Goal: Task Accomplishment & Management: Manage account settings

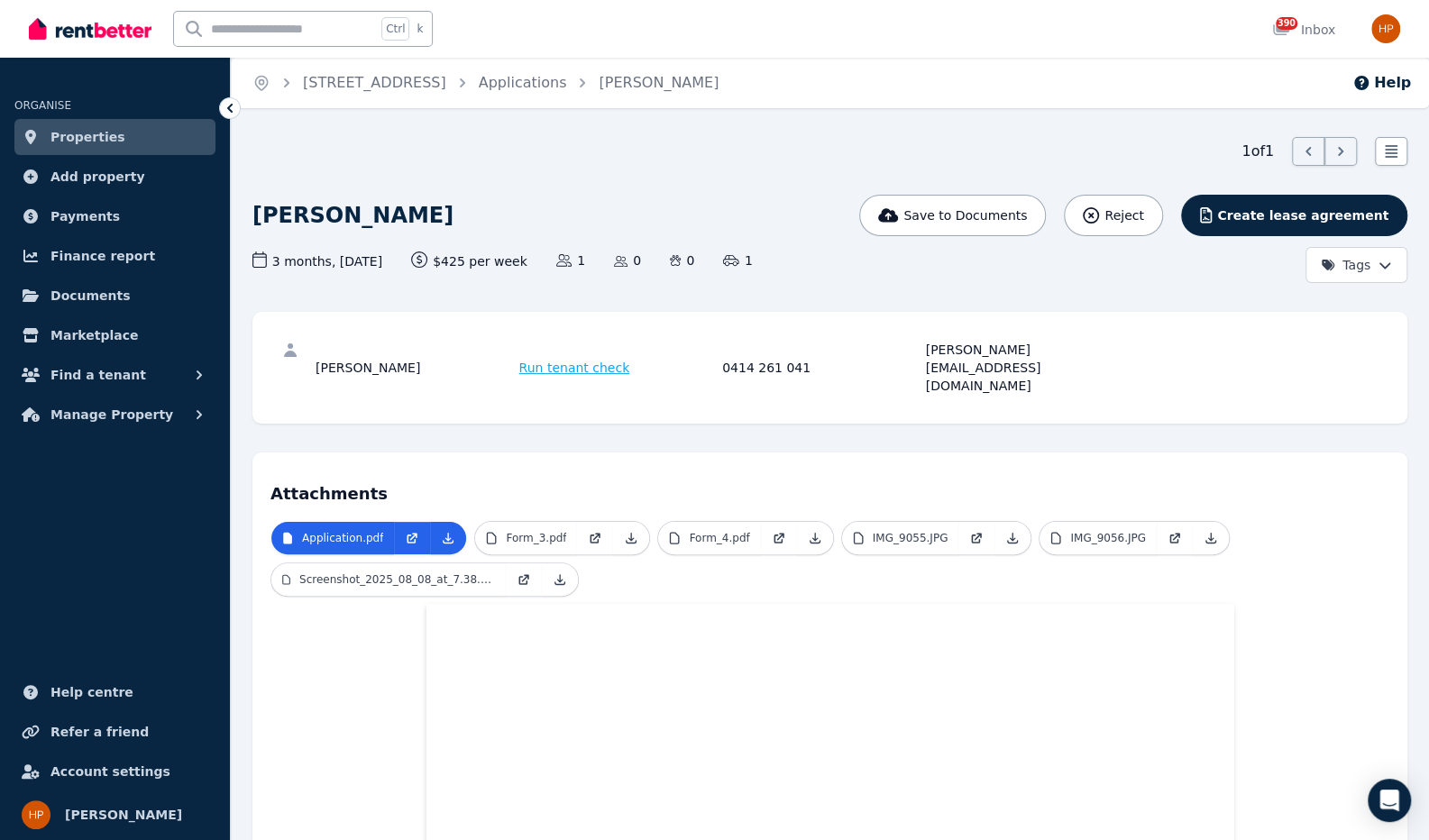
click at [233, 109] on icon at bounding box center [230, 108] width 18 height 18
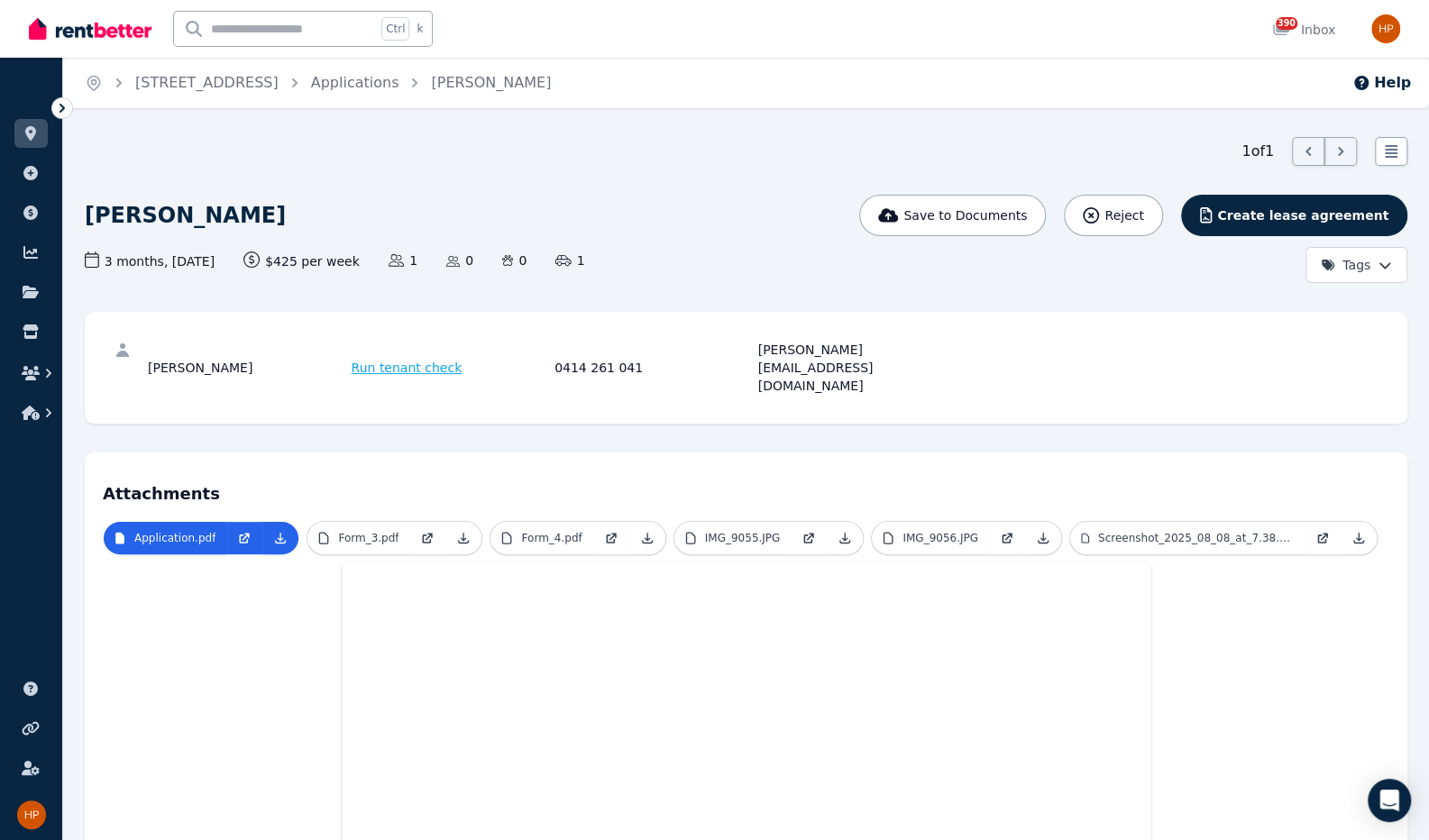
click at [65, 109] on icon at bounding box center [62, 108] width 18 height 18
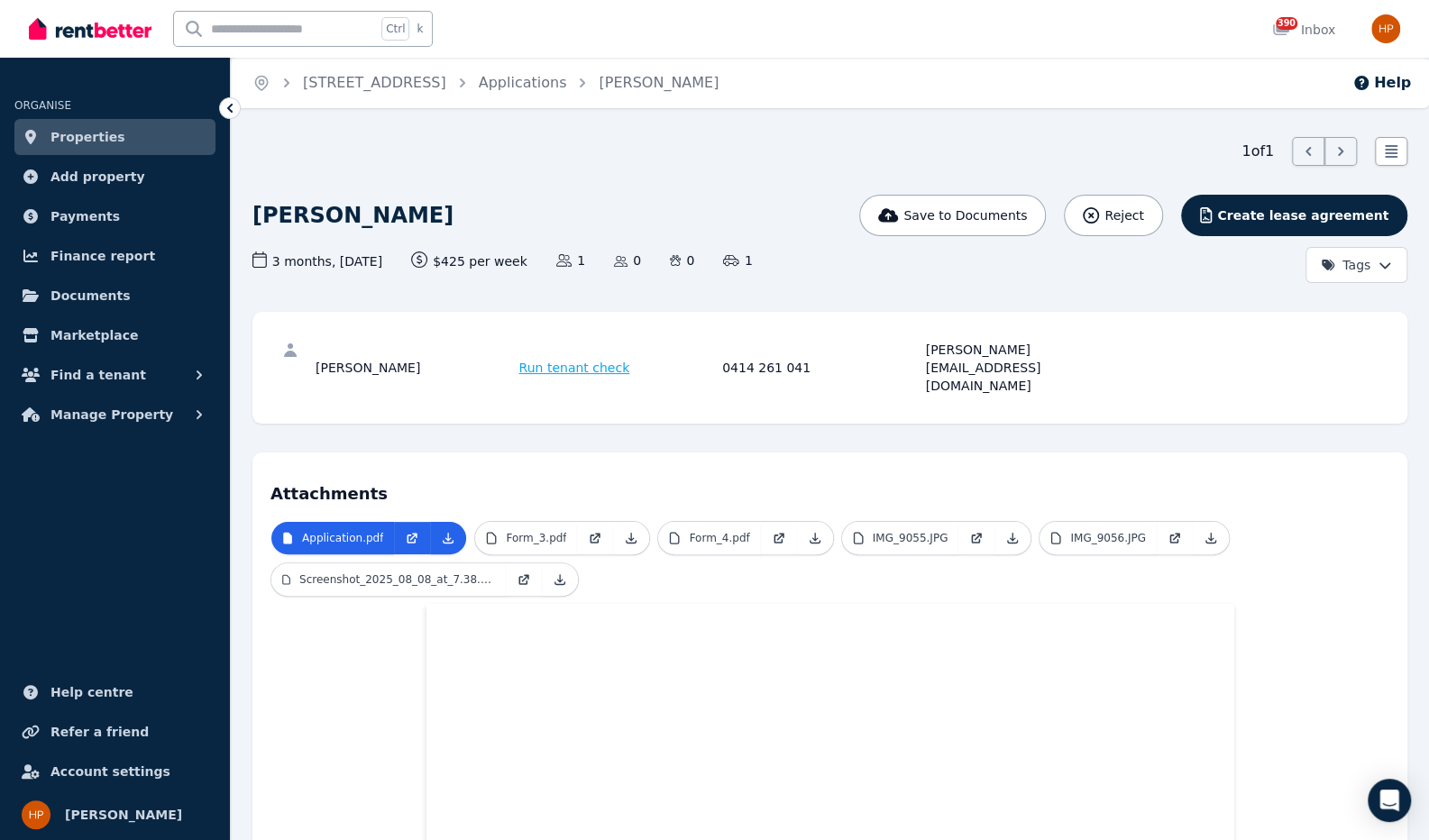
click at [103, 143] on span "Properties" at bounding box center [88, 137] width 74 height 22
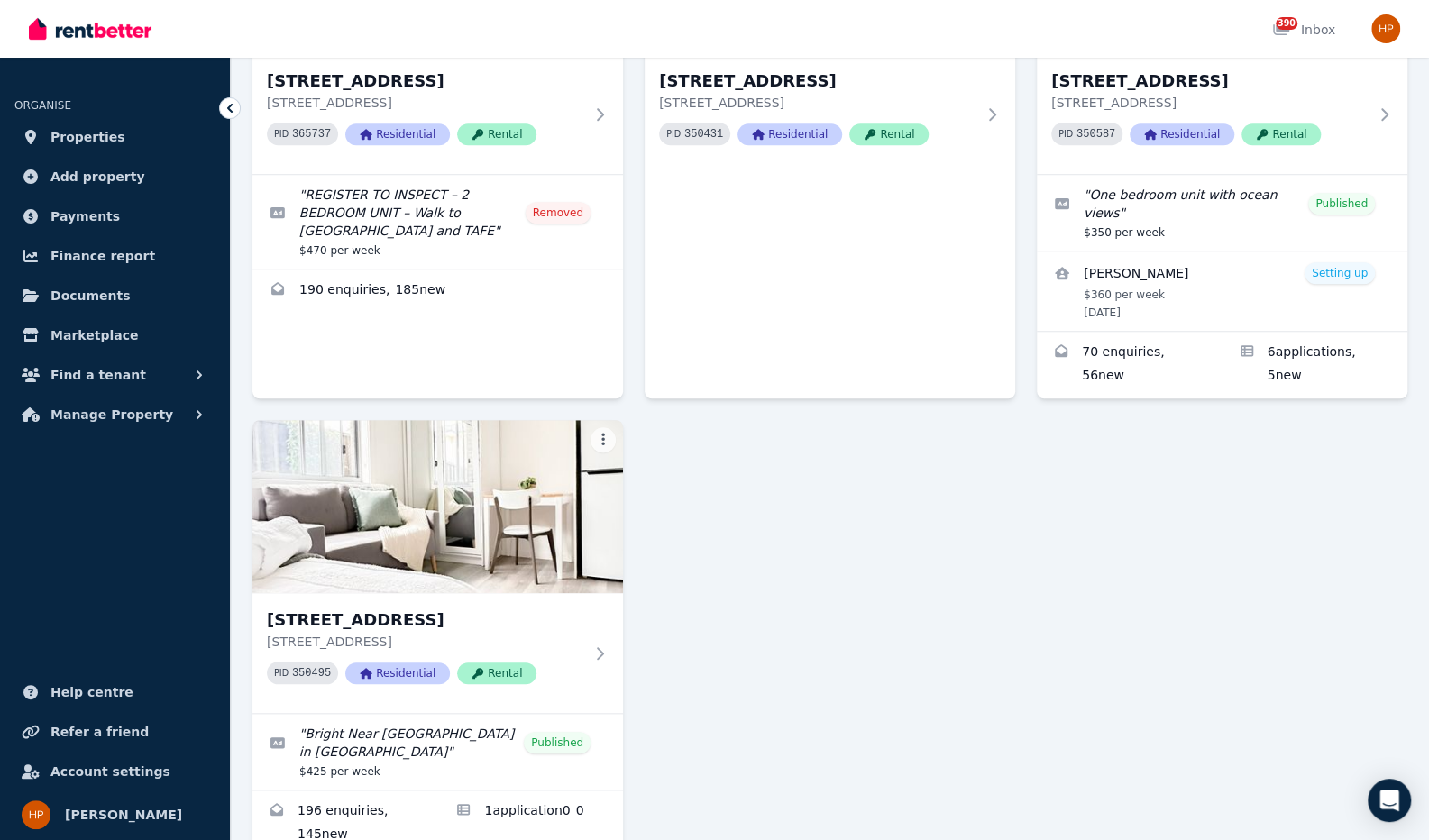
scroll to position [605, 0]
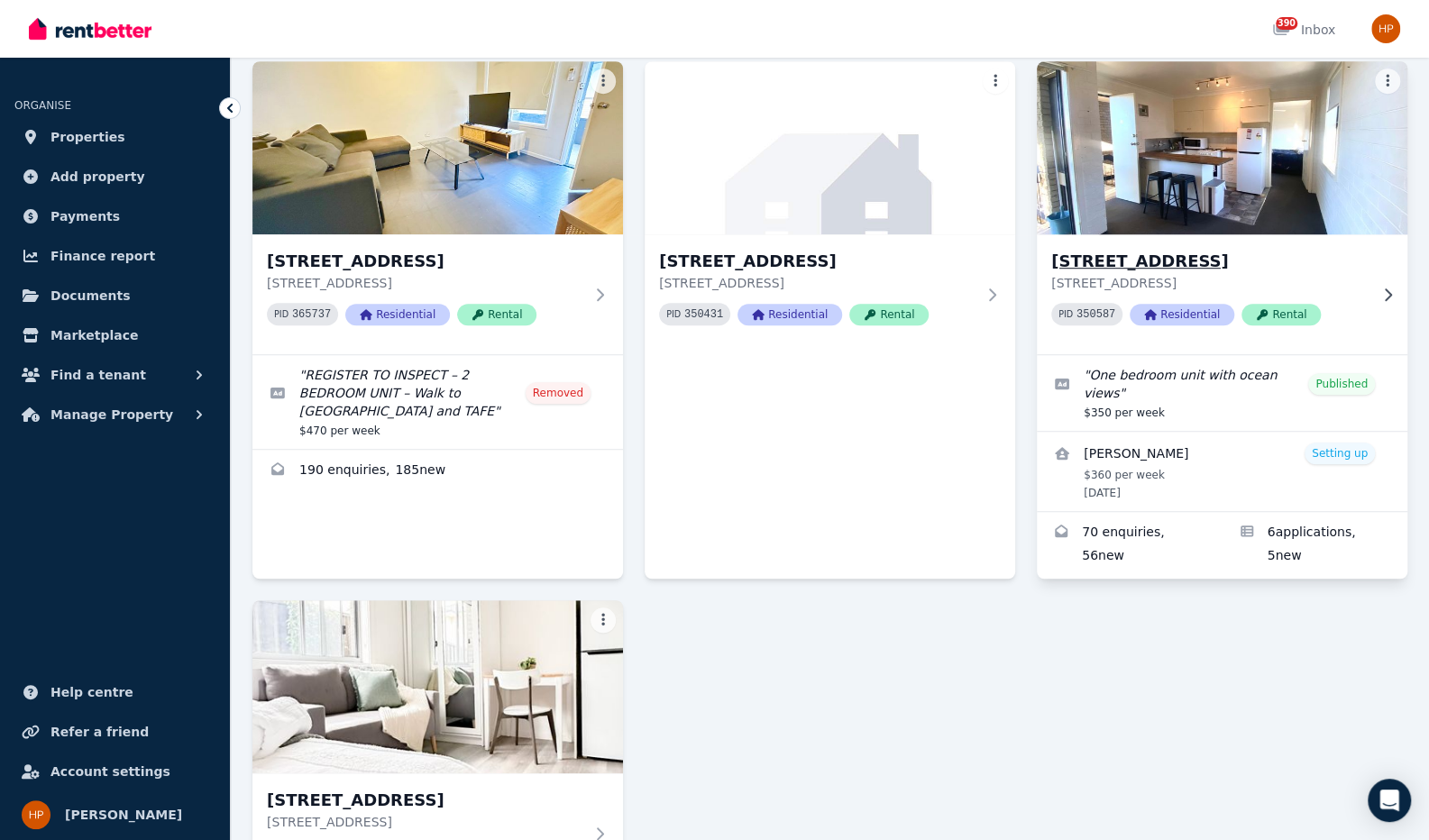
click at [1276, 196] on img at bounding box center [1222, 148] width 390 height 182
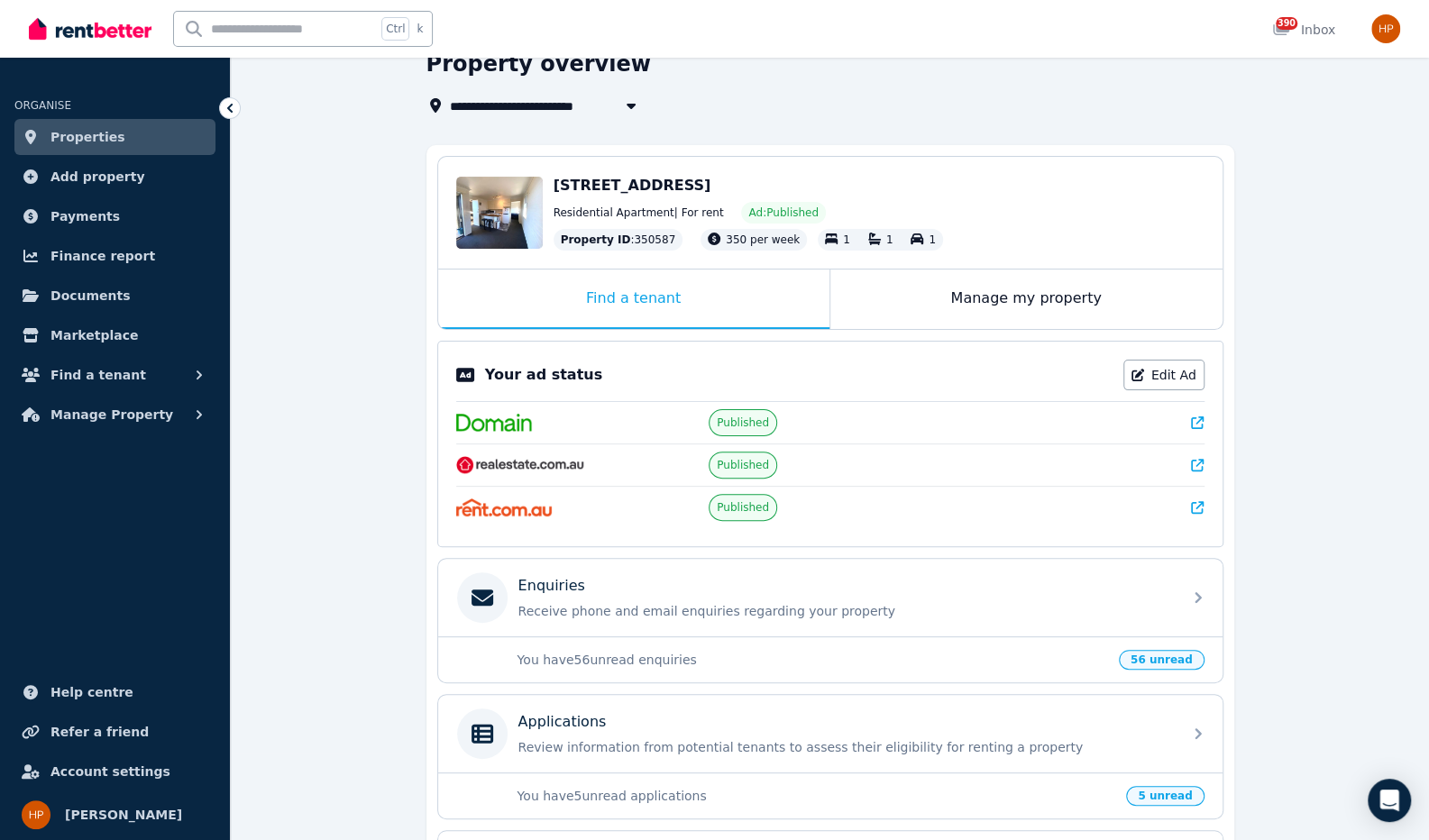
scroll to position [314, 0]
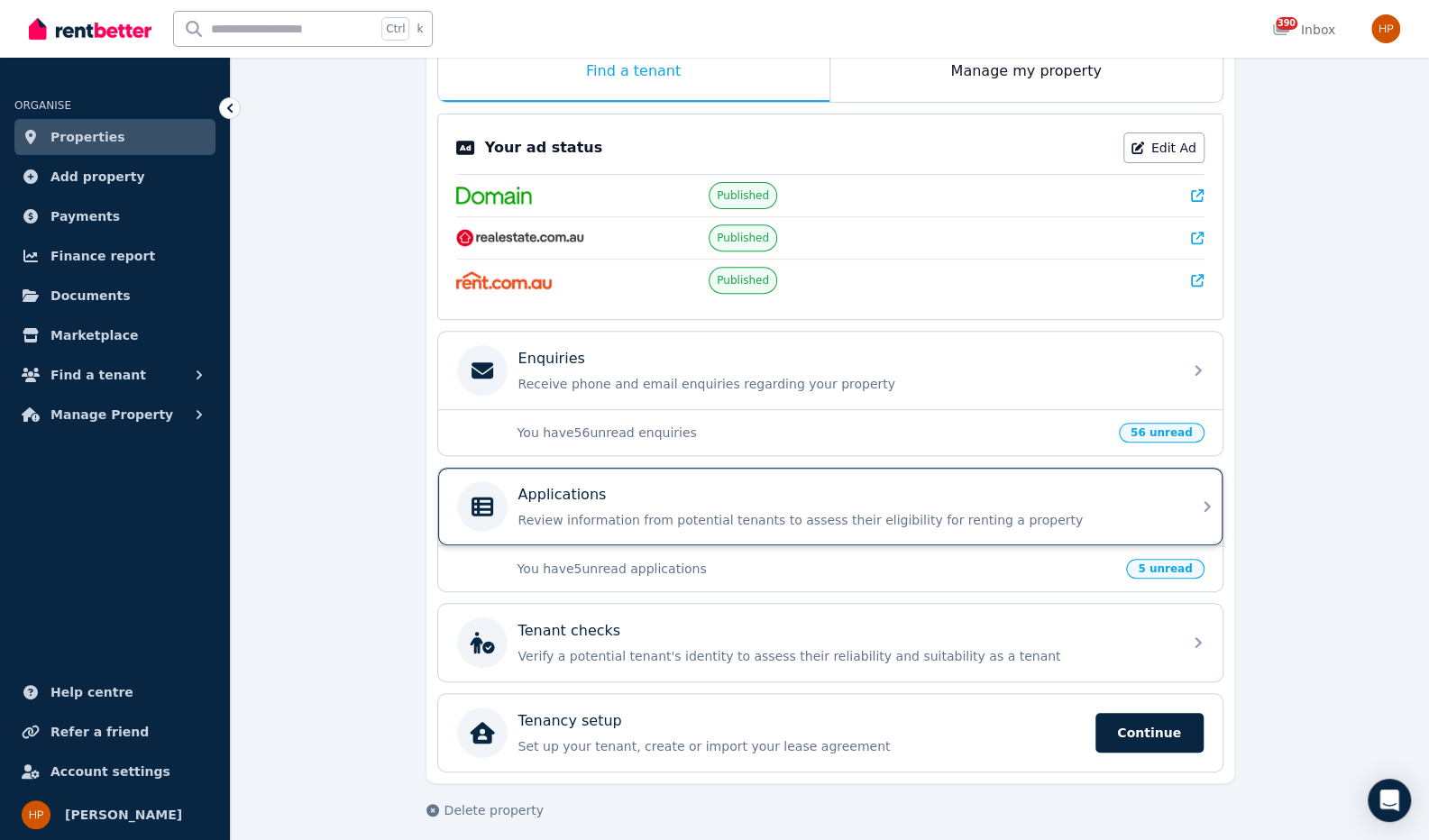
click at [615, 498] on div "Applications Review information from potential tenants to assess their eligibil…" at bounding box center [844, 506] width 652 height 45
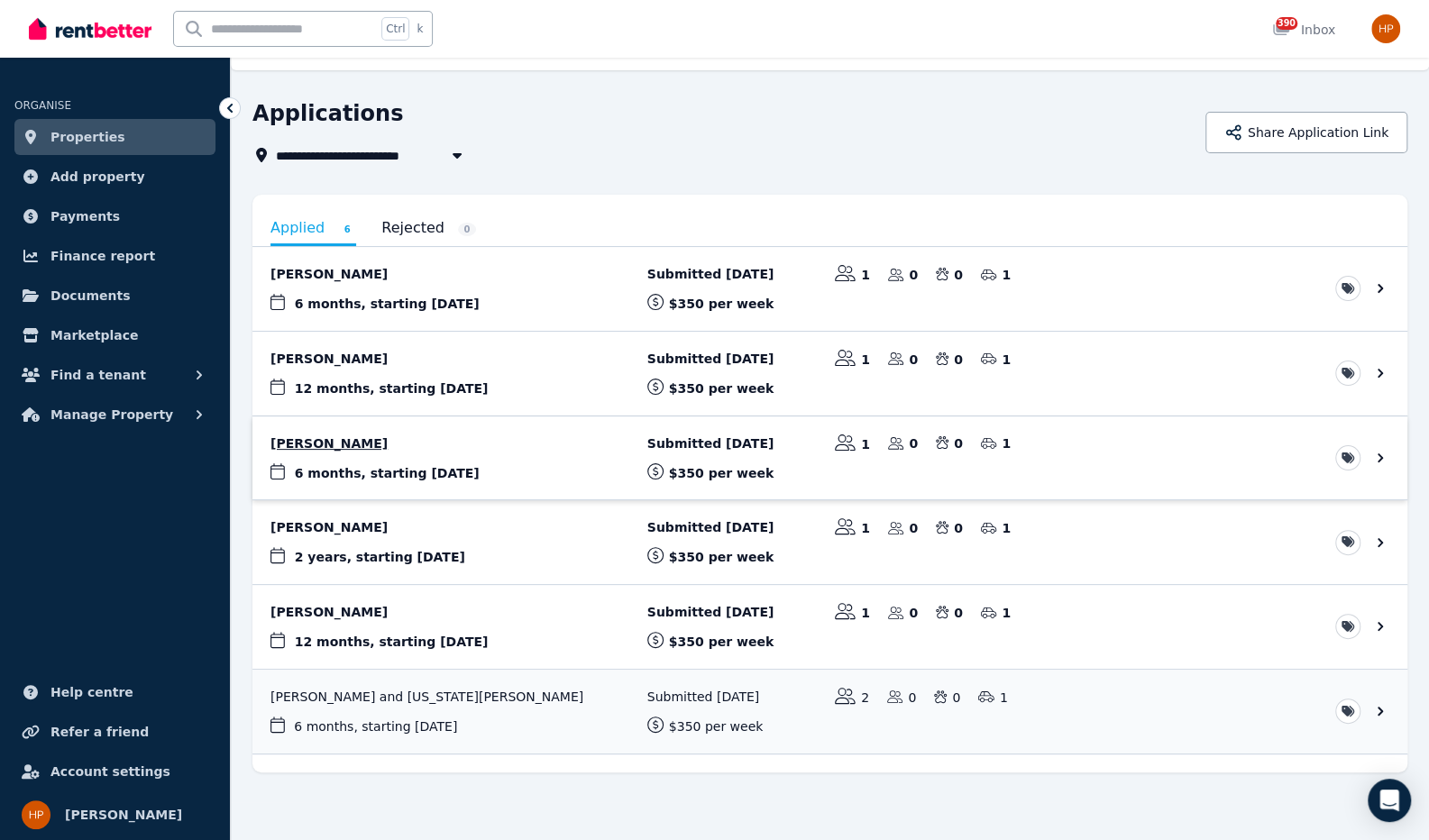
scroll to position [39, 0]
click at [626, 160] on div "**********" at bounding box center [724, 154] width 942 height 22
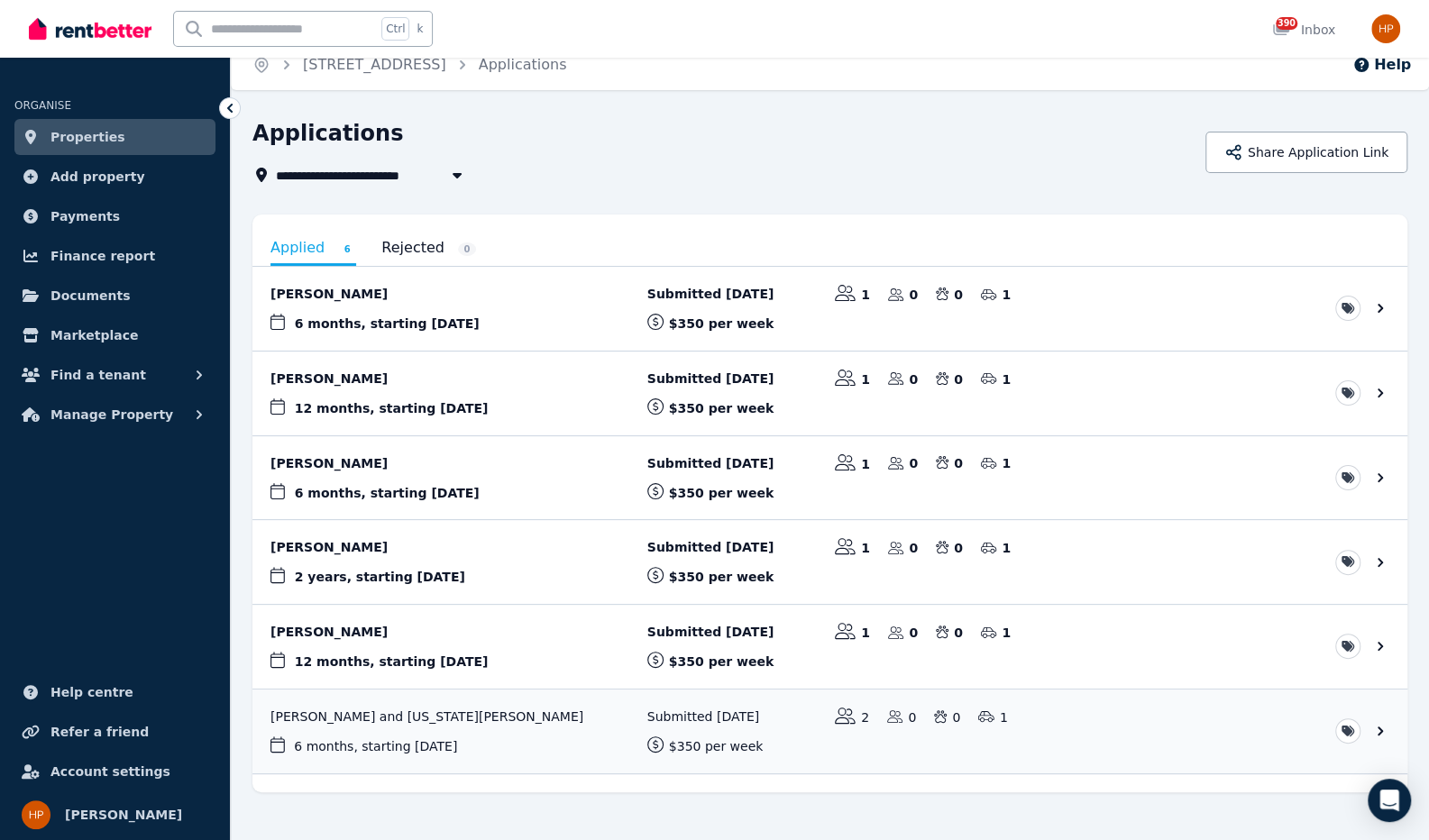
scroll to position [0, 0]
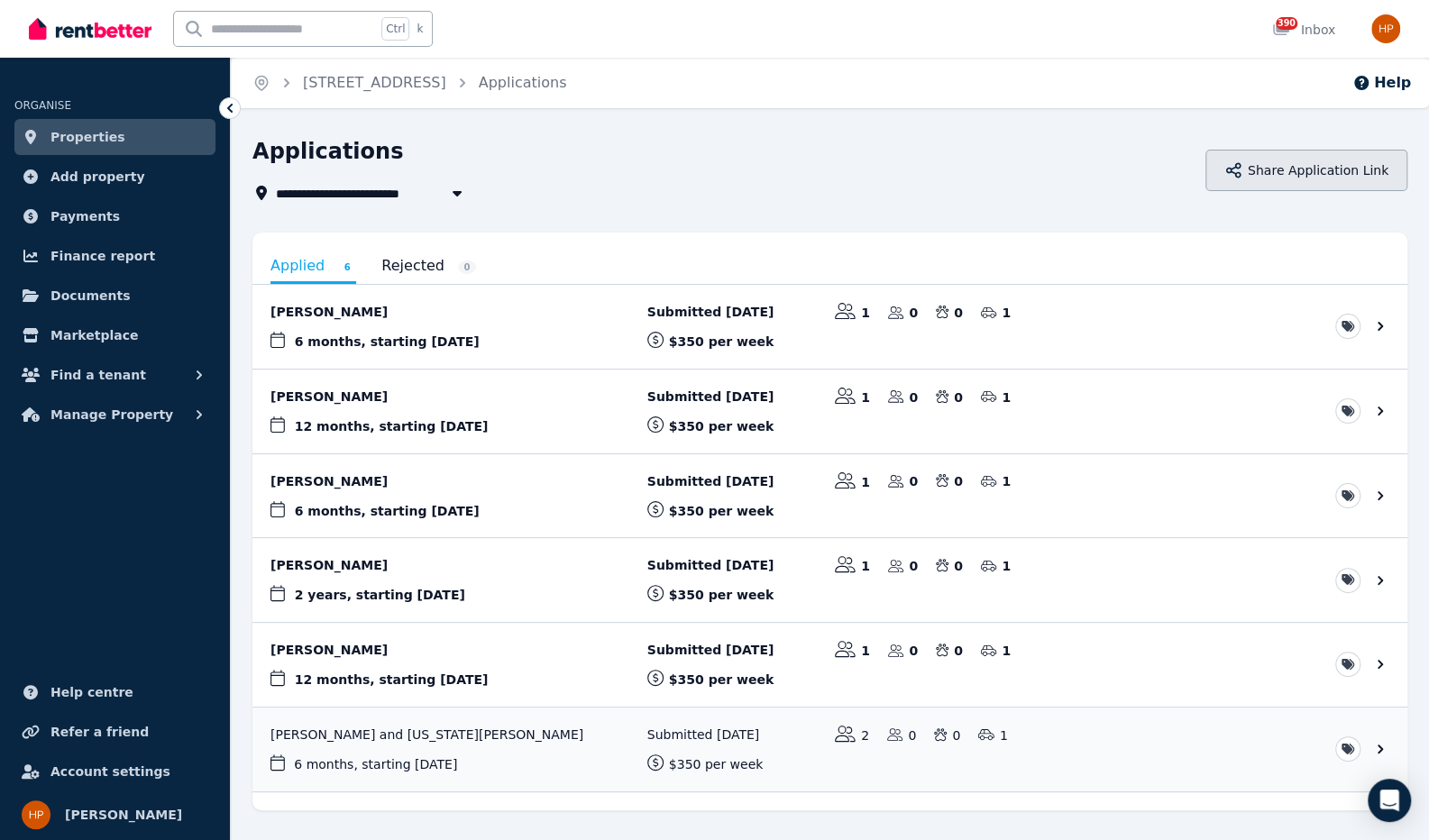
click at [1356, 179] on button "Share Application Link" at bounding box center [1307, 170] width 202 height 41
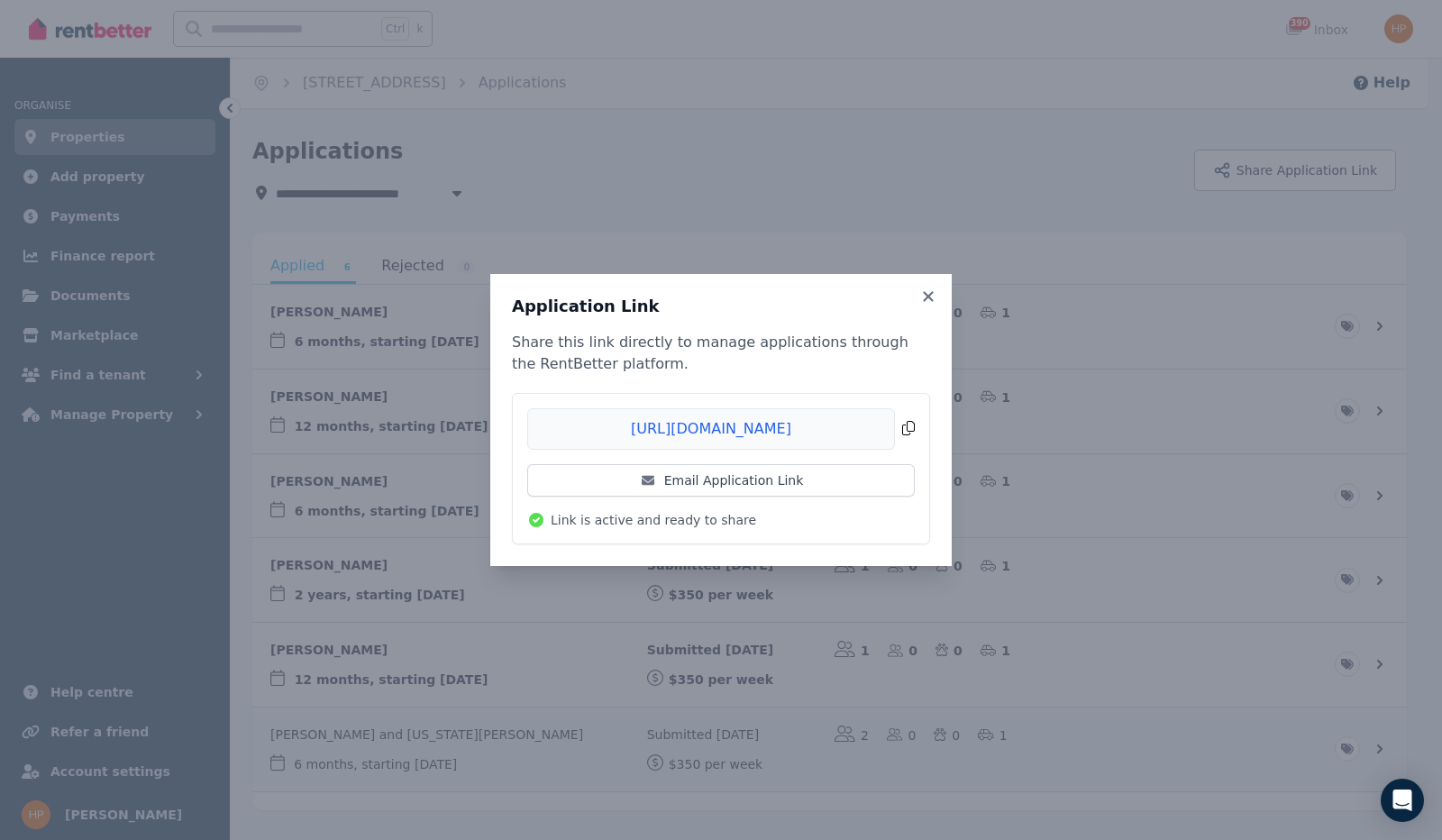
click at [900, 430] on span "Copied!" at bounding box center [721, 429] width 388 height 41
click at [927, 294] on icon at bounding box center [928, 297] width 18 height 17
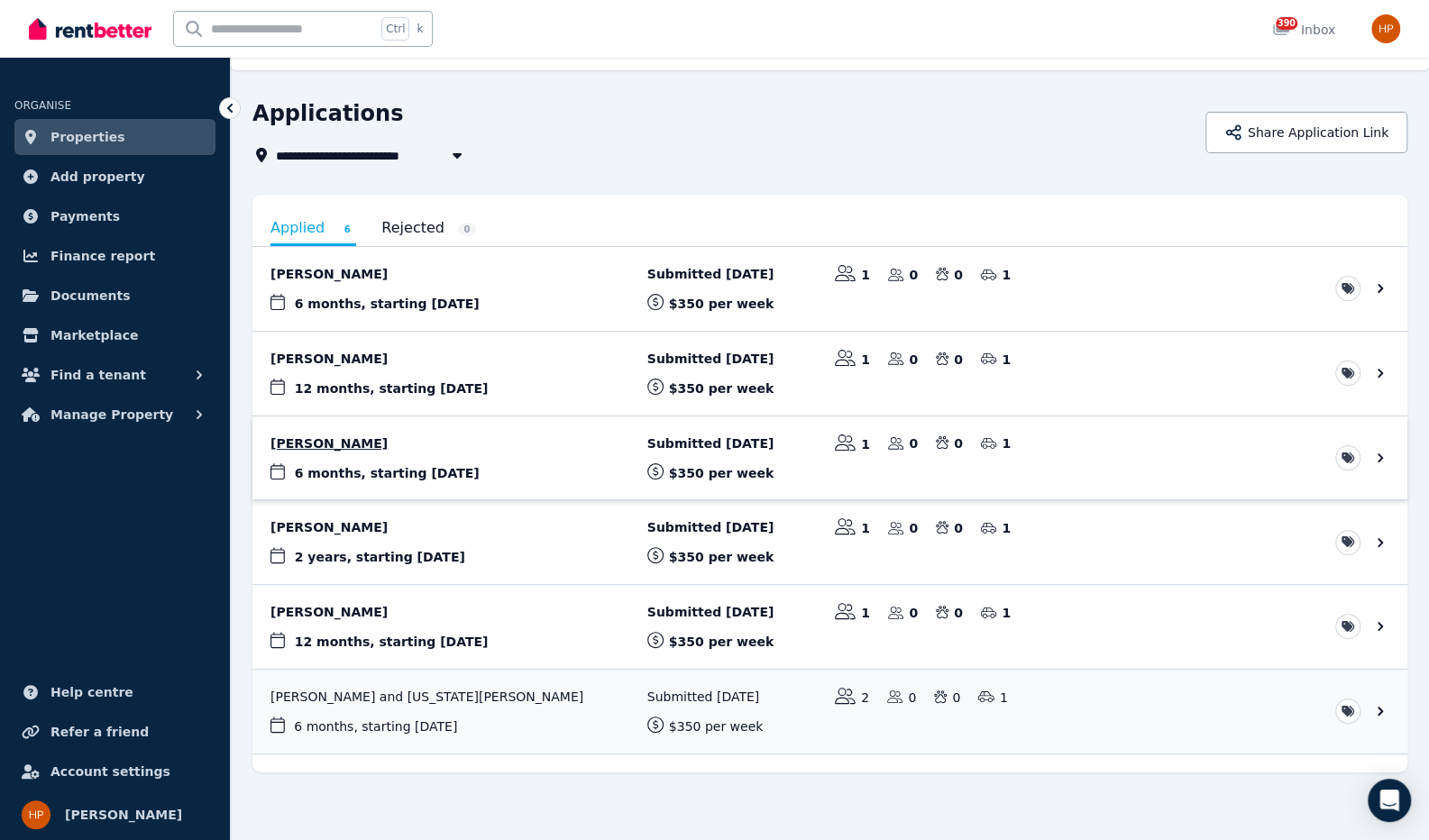
scroll to position [39, 0]
